Goal: Task Accomplishment & Management: Use online tool/utility

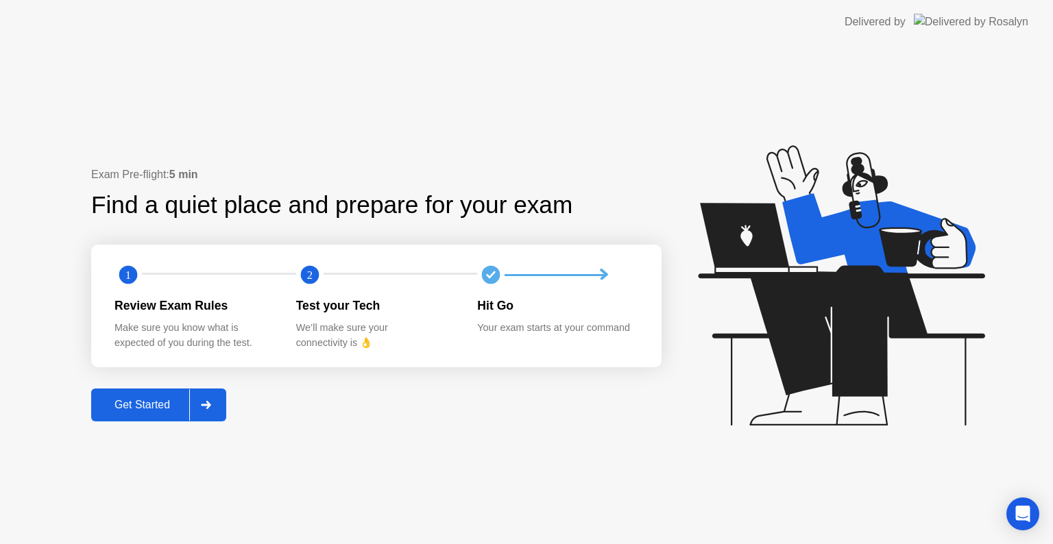
click at [209, 397] on div at bounding box center [205, 405] width 33 height 32
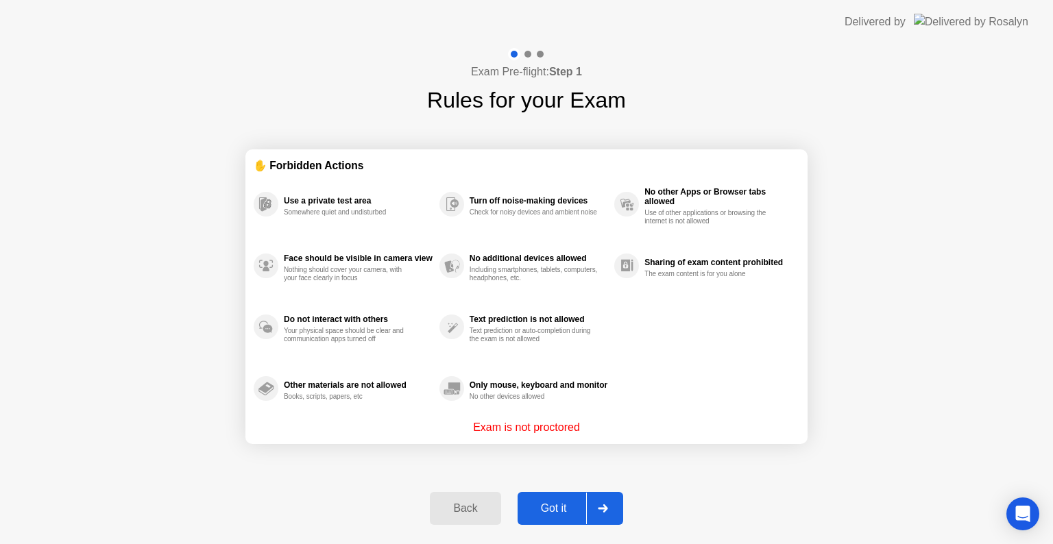
click at [581, 508] on div "Got it" at bounding box center [554, 508] width 64 height 12
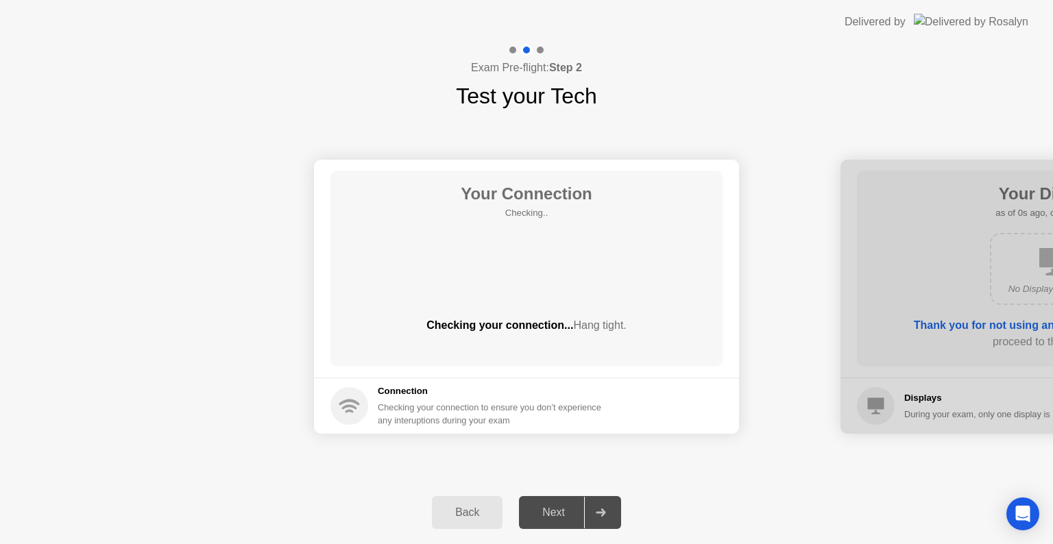
click at [581, 508] on div "Next" at bounding box center [553, 512] width 61 height 12
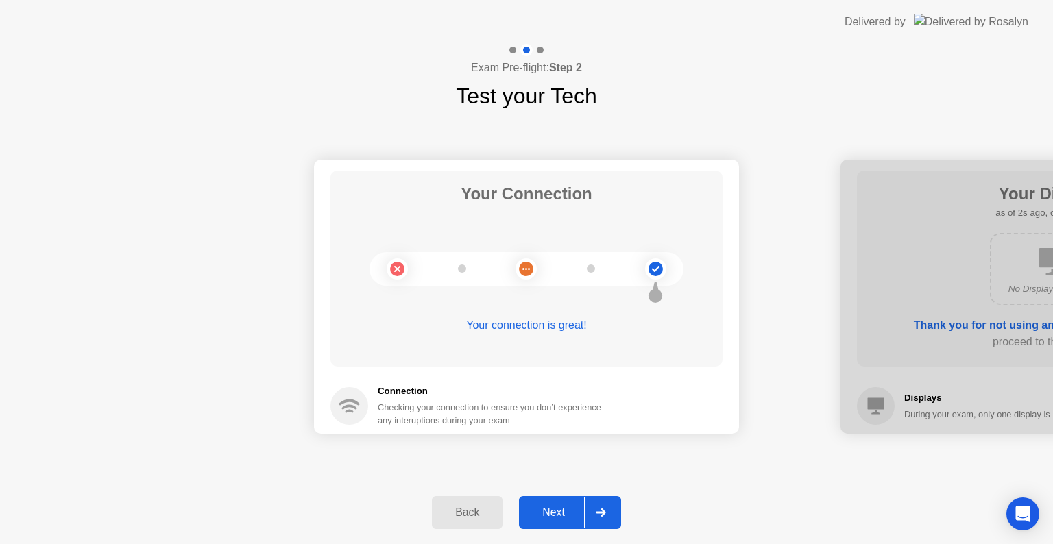
click at [602, 510] on icon at bounding box center [601, 512] width 10 height 8
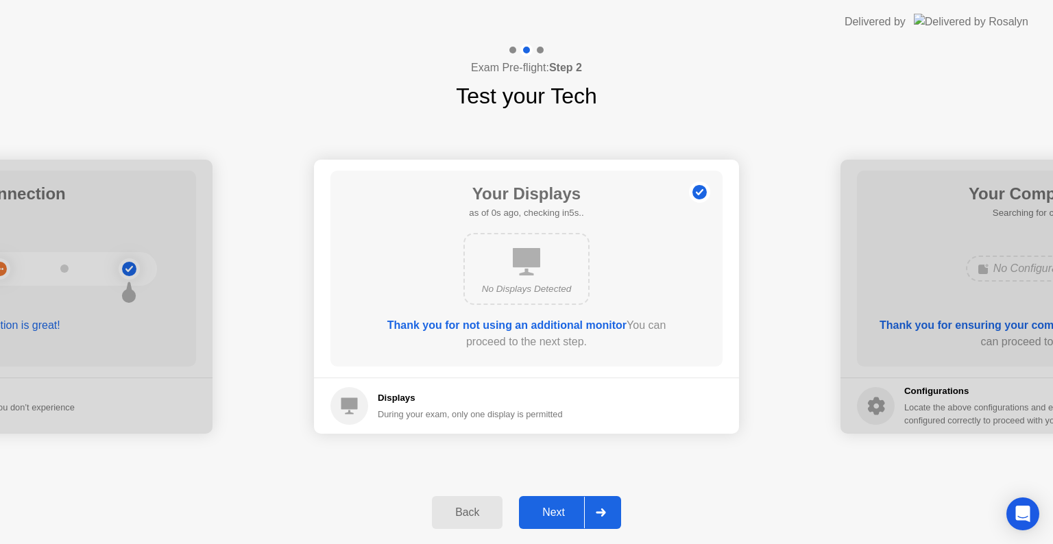
click at [602, 510] on icon at bounding box center [601, 512] width 10 height 8
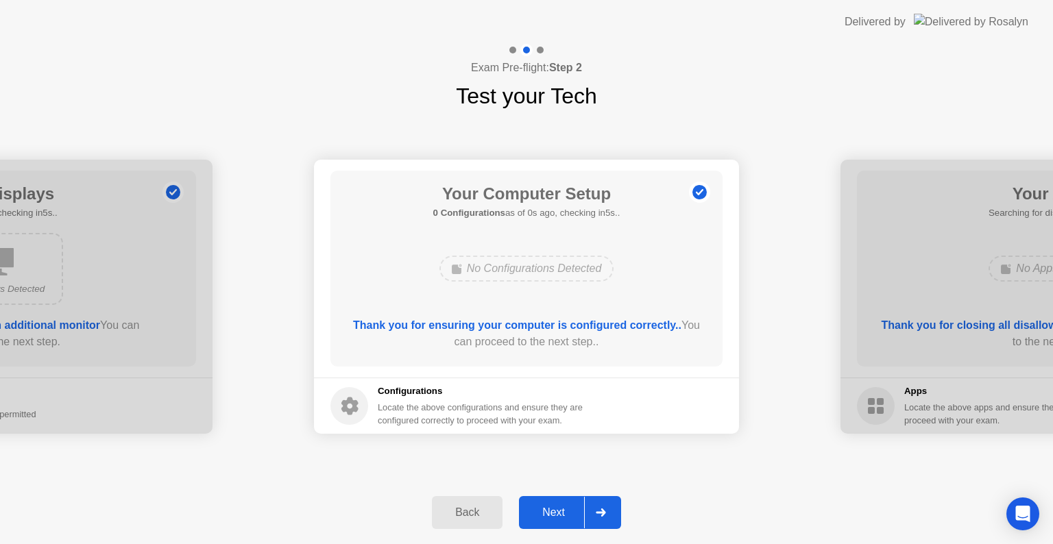
click at [602, 510] on icon at bounding box center [601, 512] width 10 height 8
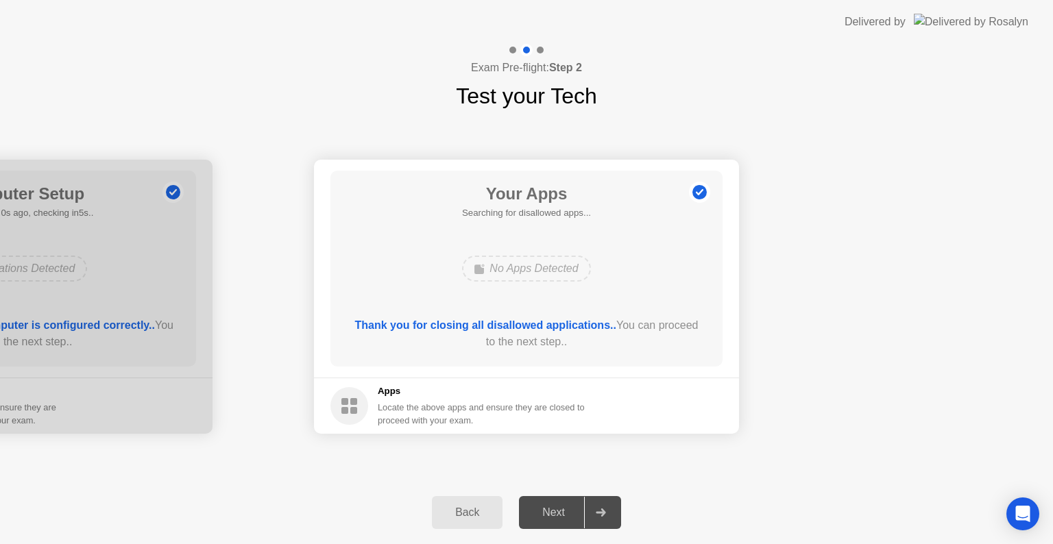
click at [602, 510] on icon at bounding box center [601, 512] width 10 height 8
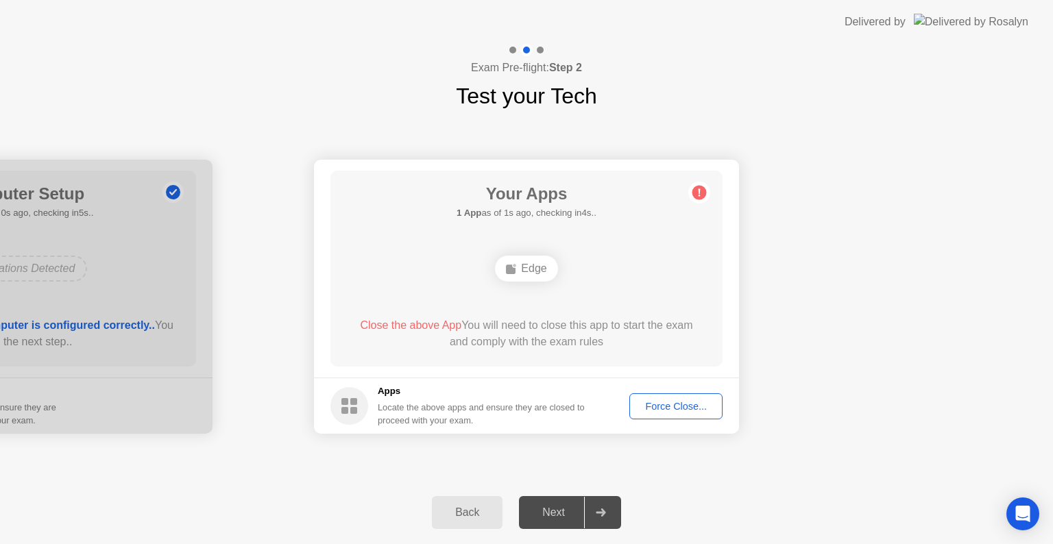
click at [671, 408] on div "Force Close..." at bounding box center [676, 406] width 84 height 11
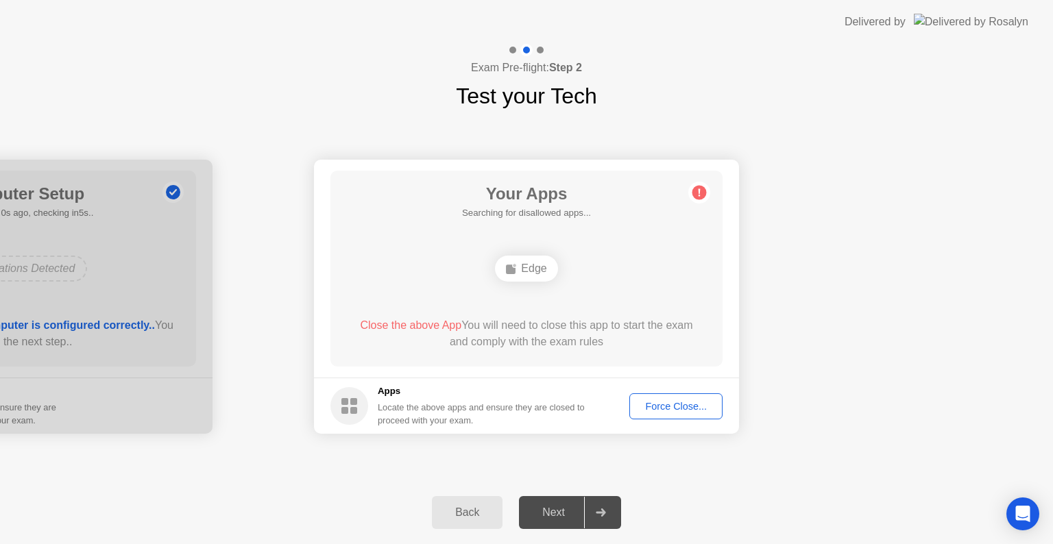
click at [652, 401] on div "Force Close..." at bounding box center [676, 406] width 84 height 11
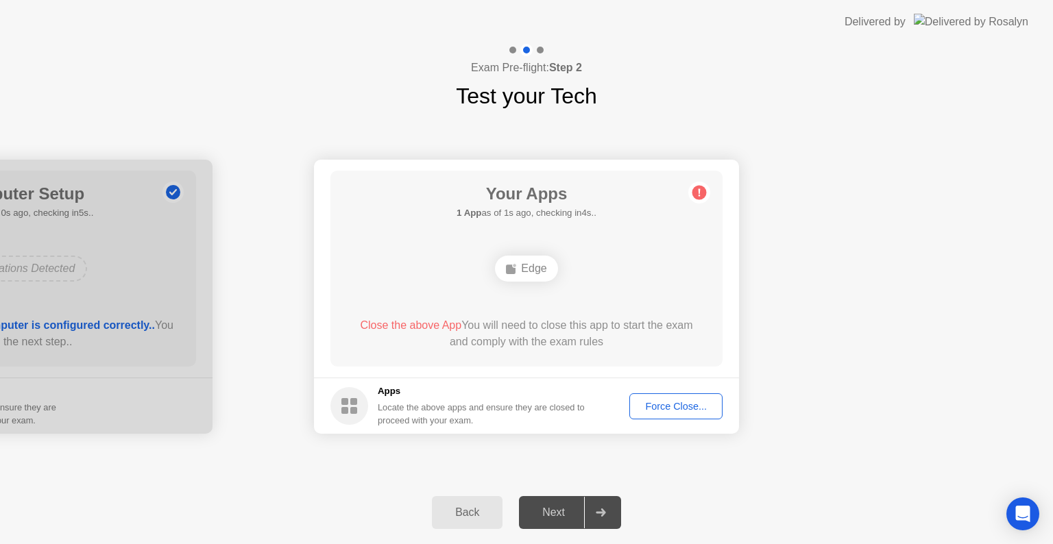
click at [678, 406] on div "Force Close..." at bounding box center [676, 406] width 84 height 11
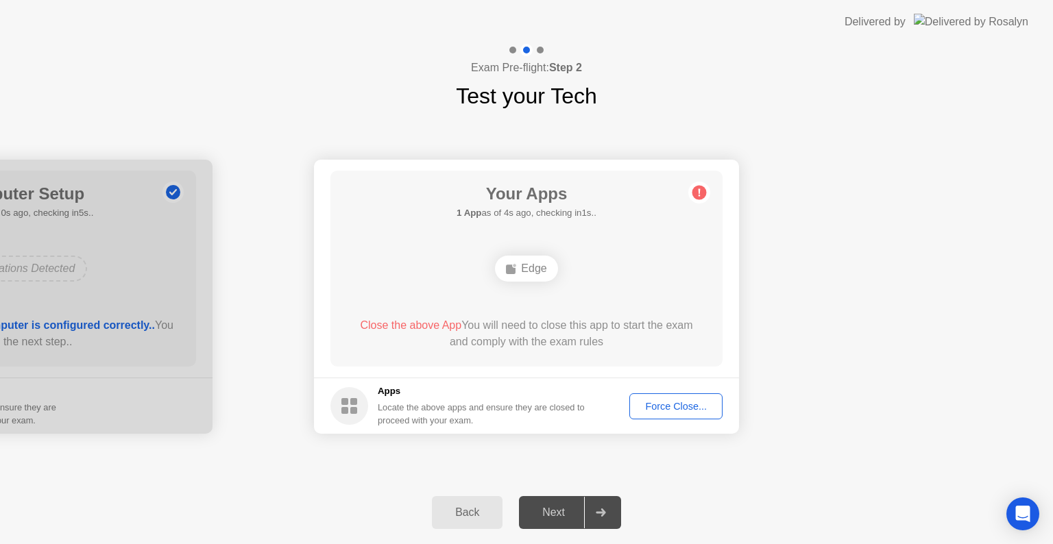
click at [687, 414] on button "Force Close..." at bounding box center [675, 406] width 93 height 26
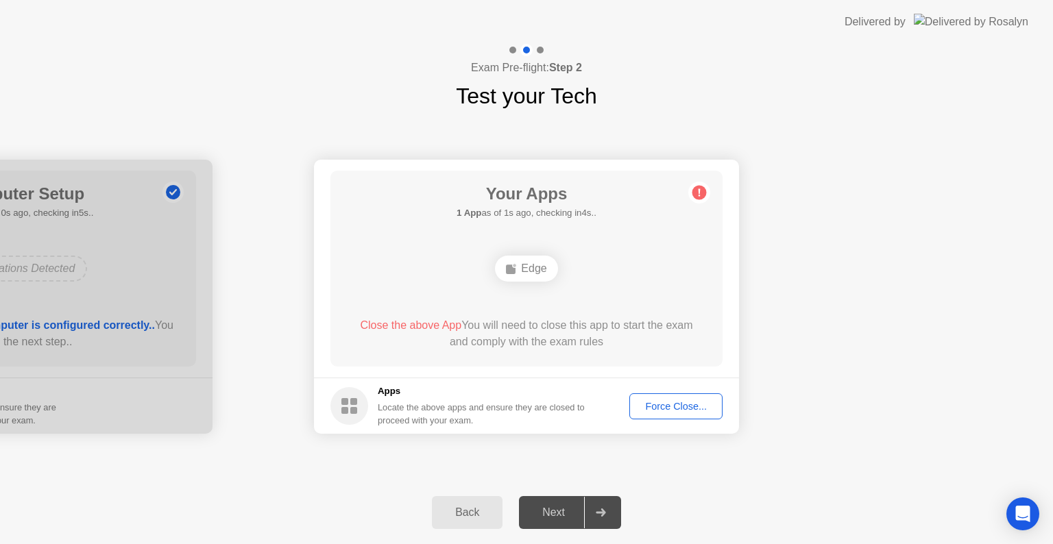
click at [696, 401] on div "Force Close..." at bounding box center [676, 406] width 84 height 11
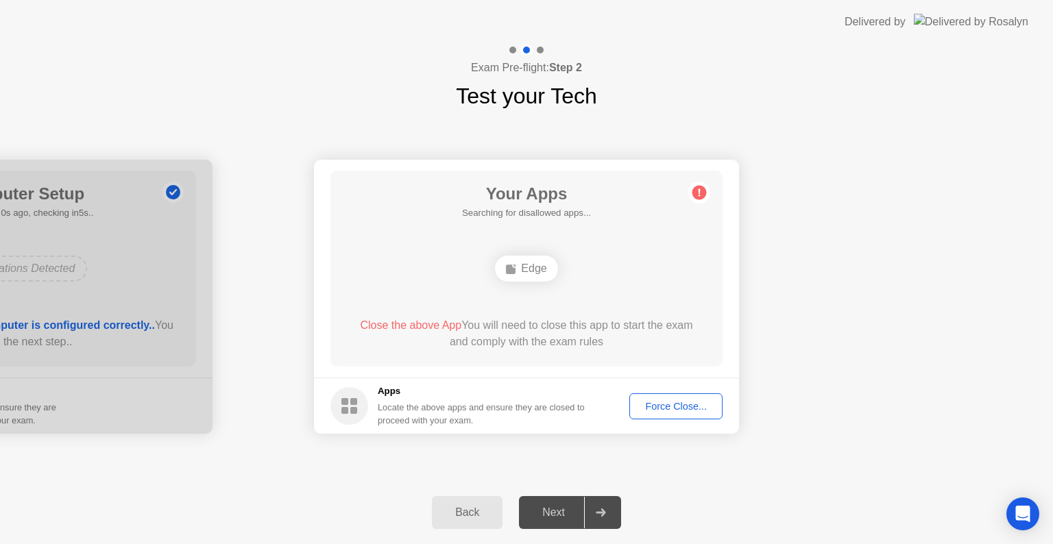
click at [658, 412] on div "Force Close..." at bounding box center [676, 406] width 84 height 11
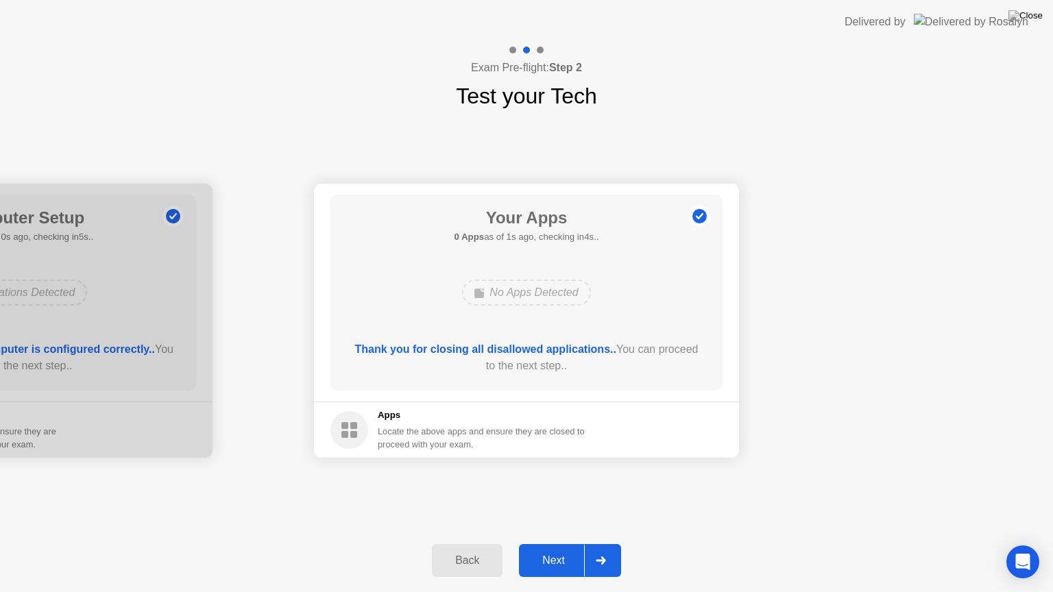
click at [563, 543] on div "Next" at bounding box center [553, 560] width 61 height 12
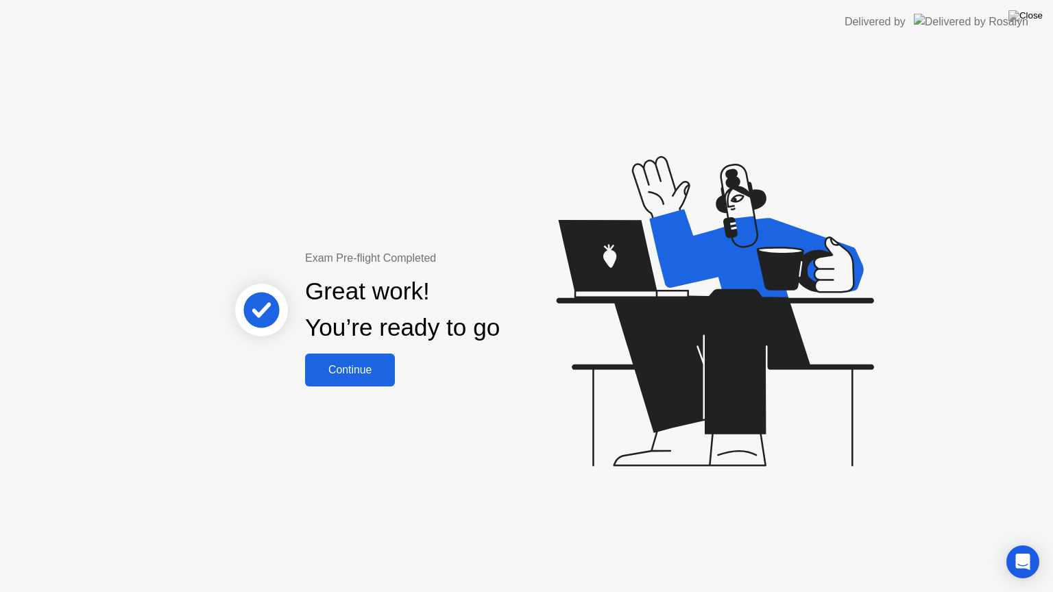
click at [367, 364] on div "Continue" at bounding box center [350, 370] width 82 height 12
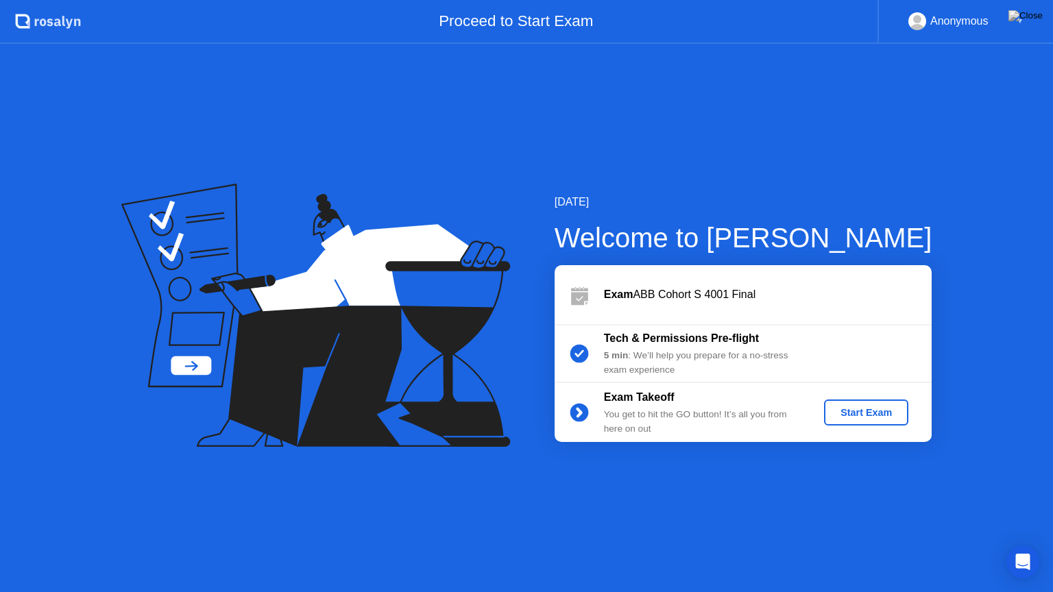
click at [868, 407] on div "Start Exam" at bounding box center [865, 412] width 73 height 11
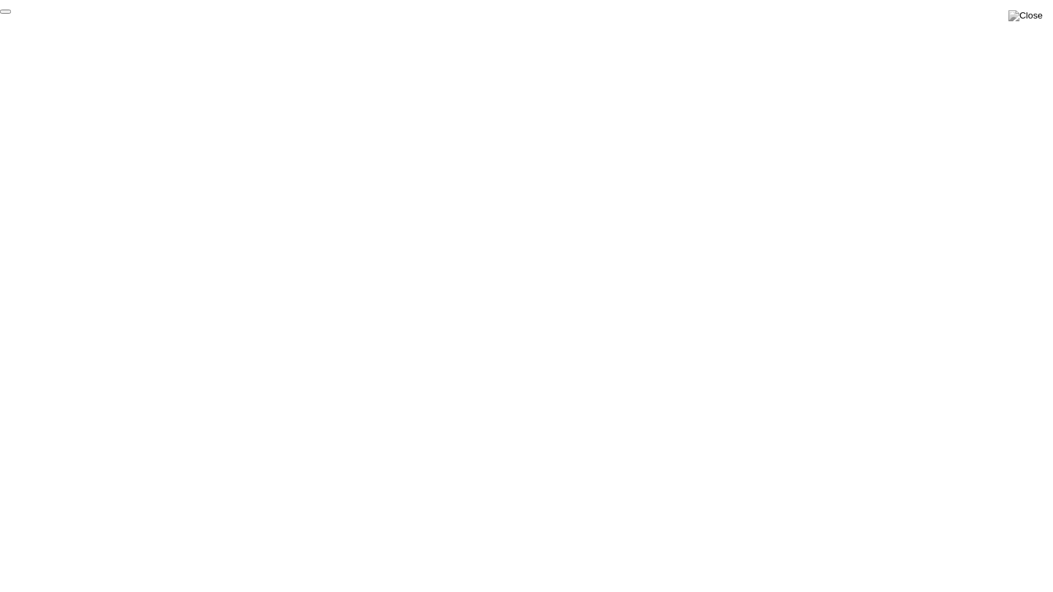
click div "End Proctoring Session"
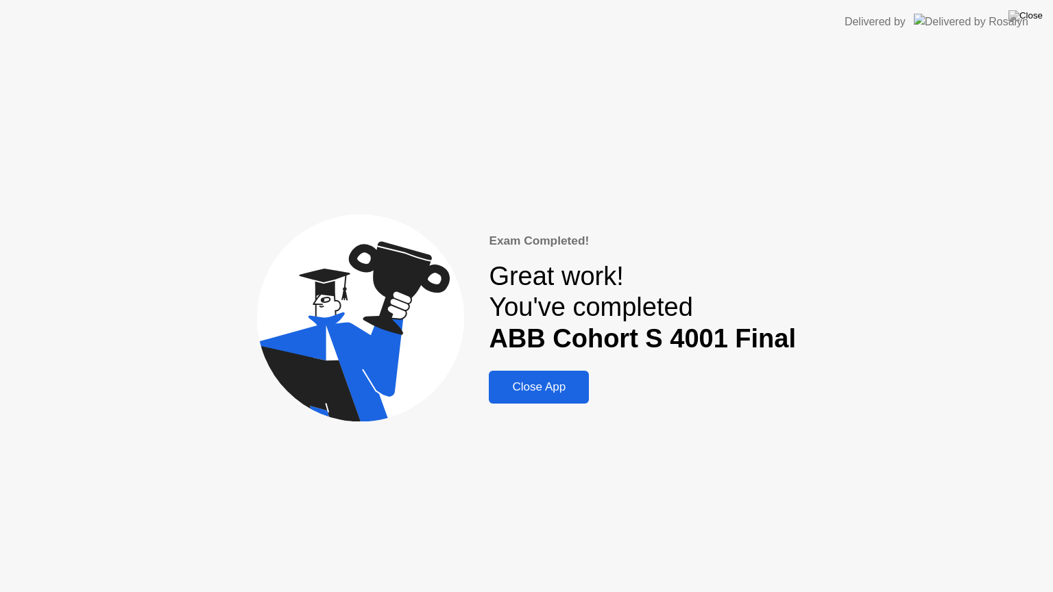
click at [553, 392] on div "Close App" at bounding box center [539, 387] width 92 height 14
